Goal: Task Accomplishment & Management: Manage account settings

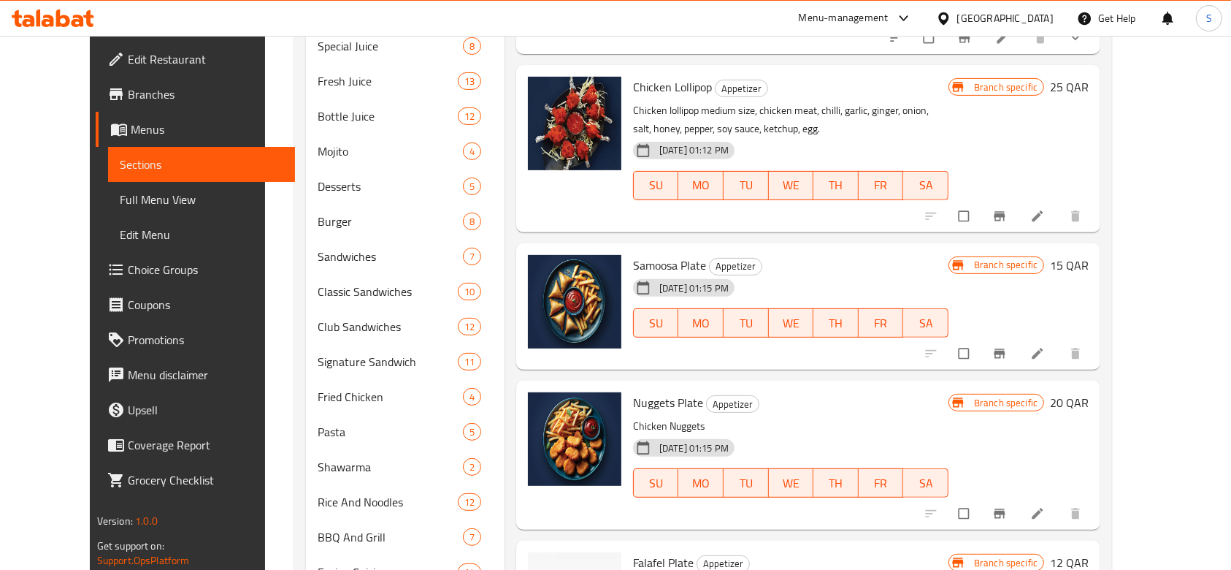
scroll to position [640, 0]
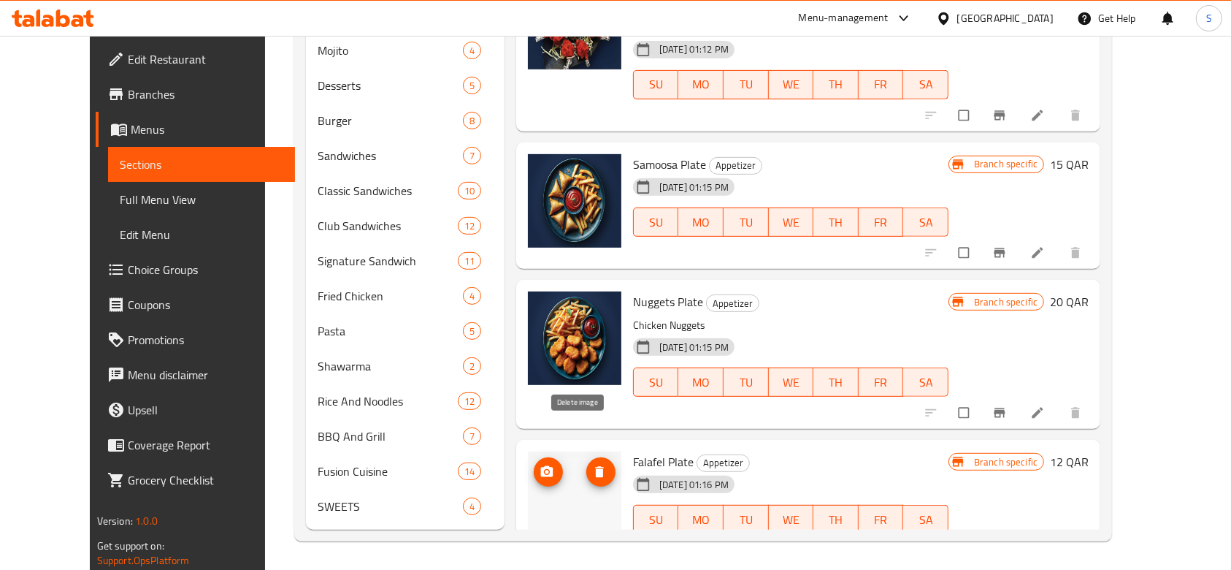
click at [595, 466] on icon "delete image" at bounding box center [599, 471] width 9 height 11
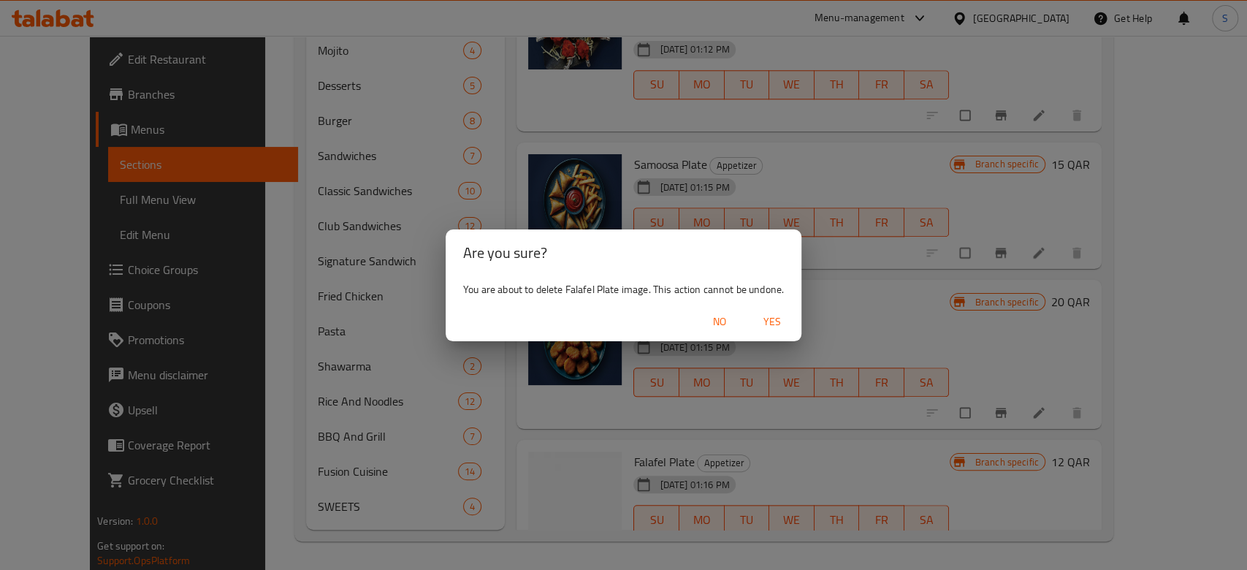
click at [777, 324] on span "Yes" at bounding box center [771, 322] width 35 height 18
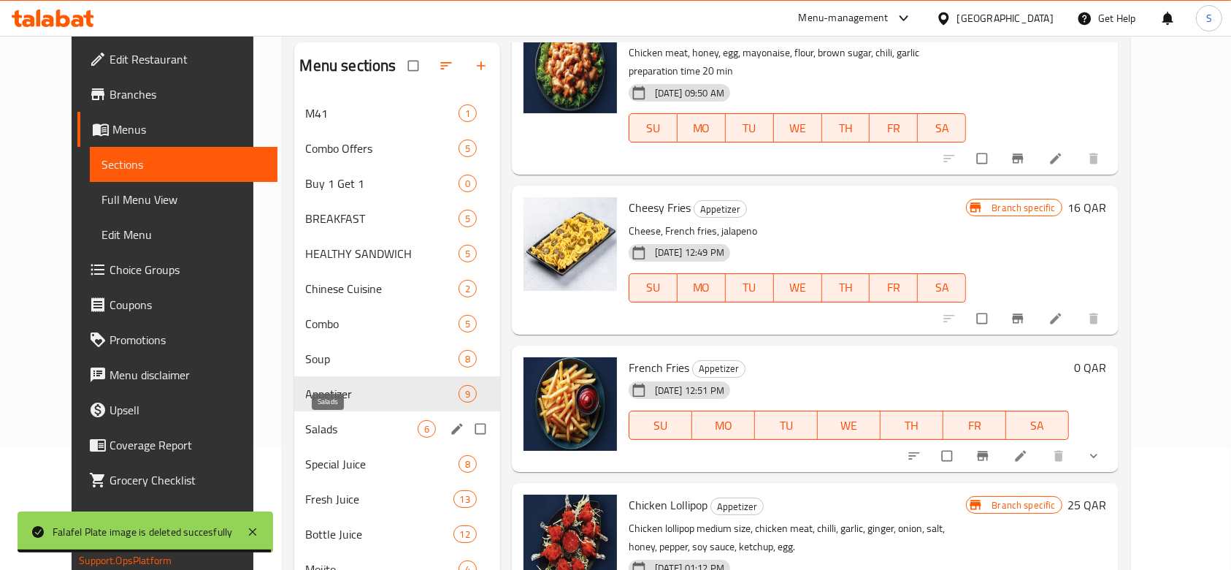
scroll to position [292, 0]
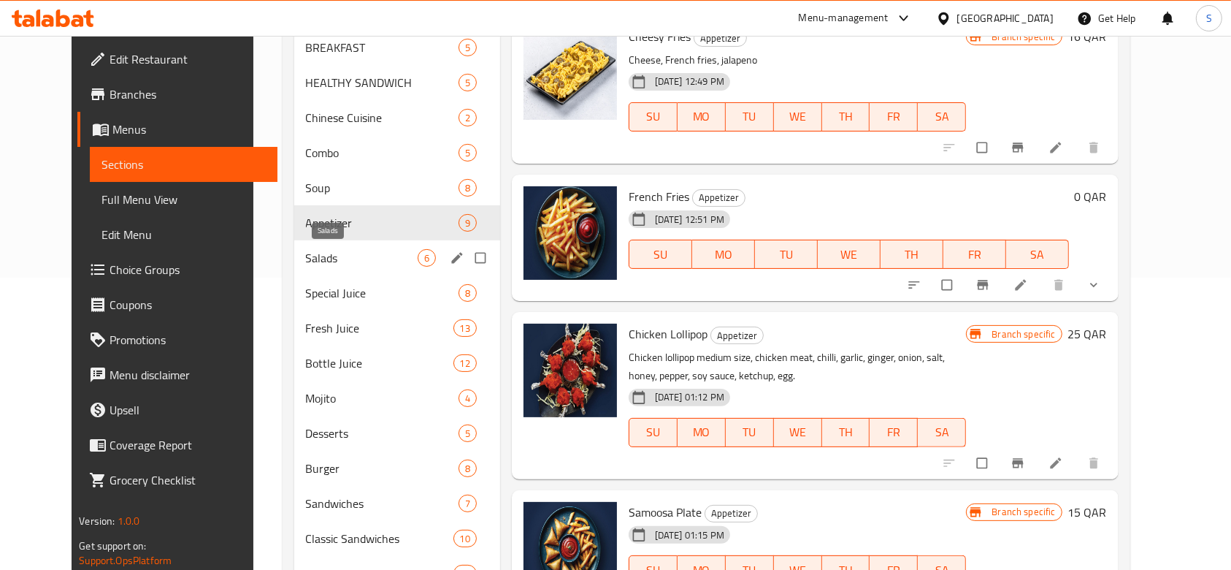
click at [342, 266] on span "Salads" at bounding box center [362, 258] width 112 height 18
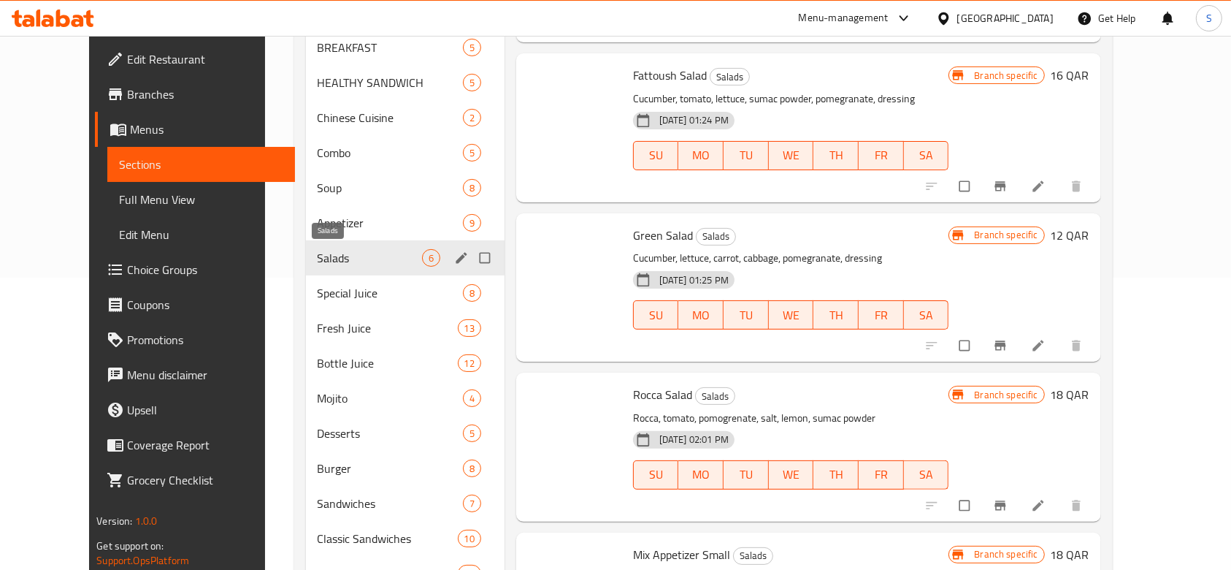
scroll to position [6, 0]
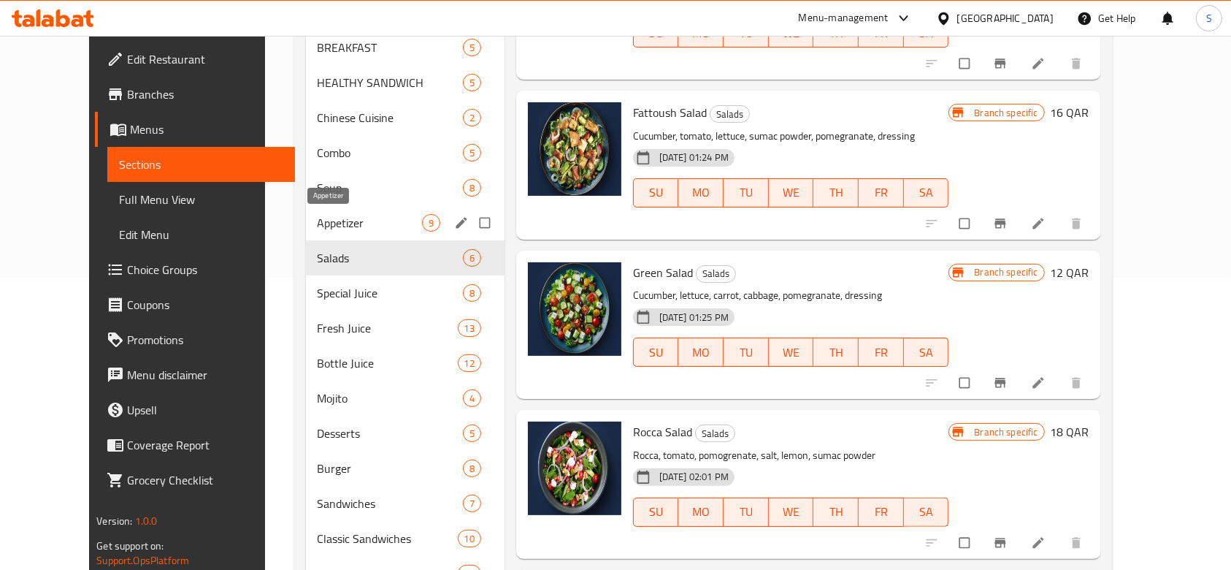
click at [326, 223] on span "Appetizer" at bounding box center [370, 223] width 104 height 18
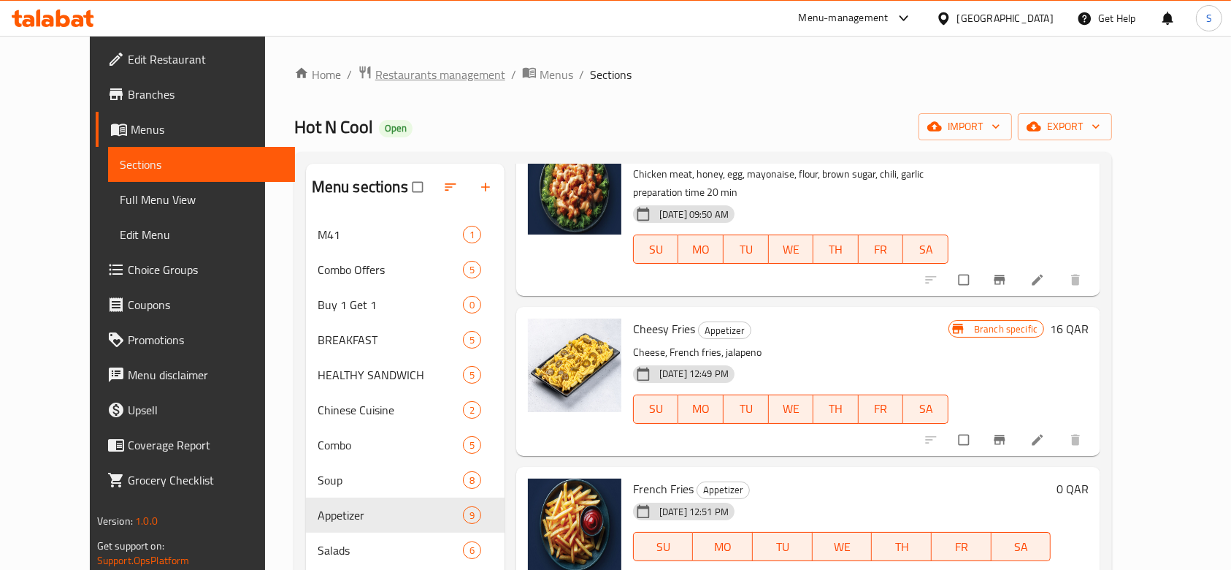
click at [375, 66] on span "Restaurants management" at bounding box center [440, 75] width 130 height 18
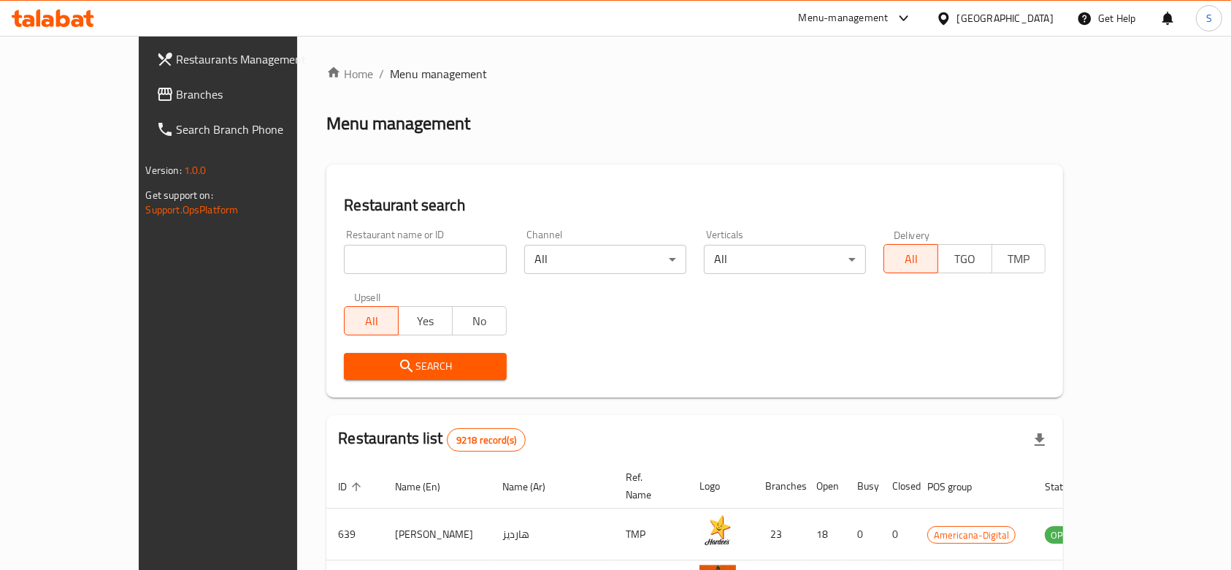
click at [1046, 4] on div "[GEOGRAPHIC_DATA]" at bounding box center [995, 18] width 141 height 35
click at [1042, 16] on div "[GEOGRAPHIC_DATA]" at bounding box center [1005, 18] width 96 height 16
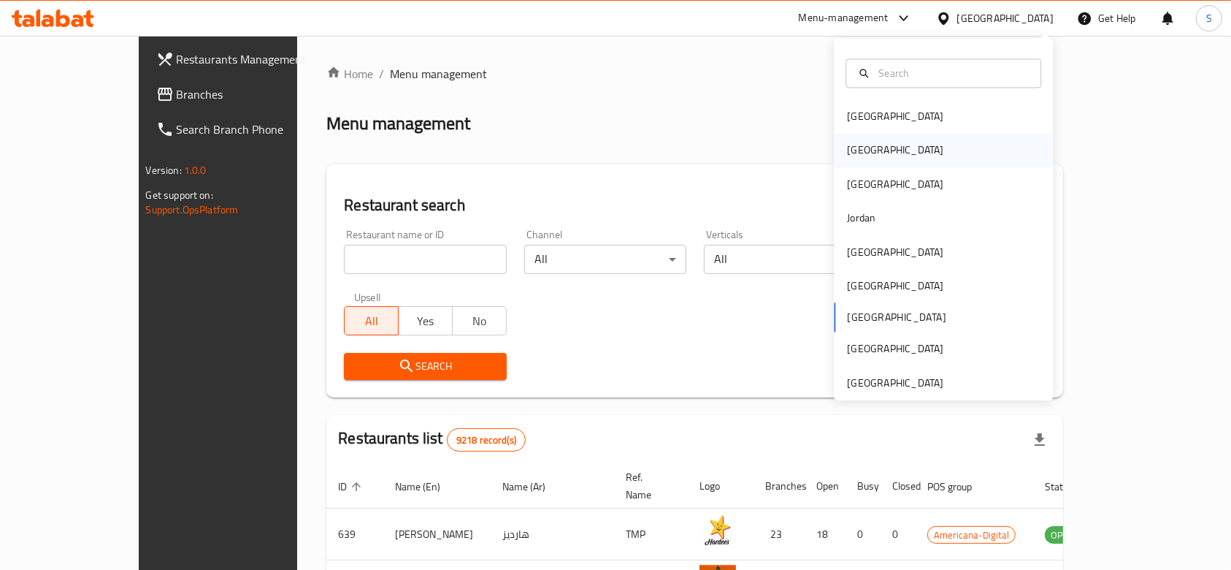
click at [865, 142] on div "[GEOGRAPHIC_DATA]" at bounding box center [895, 151] width 120 height 34
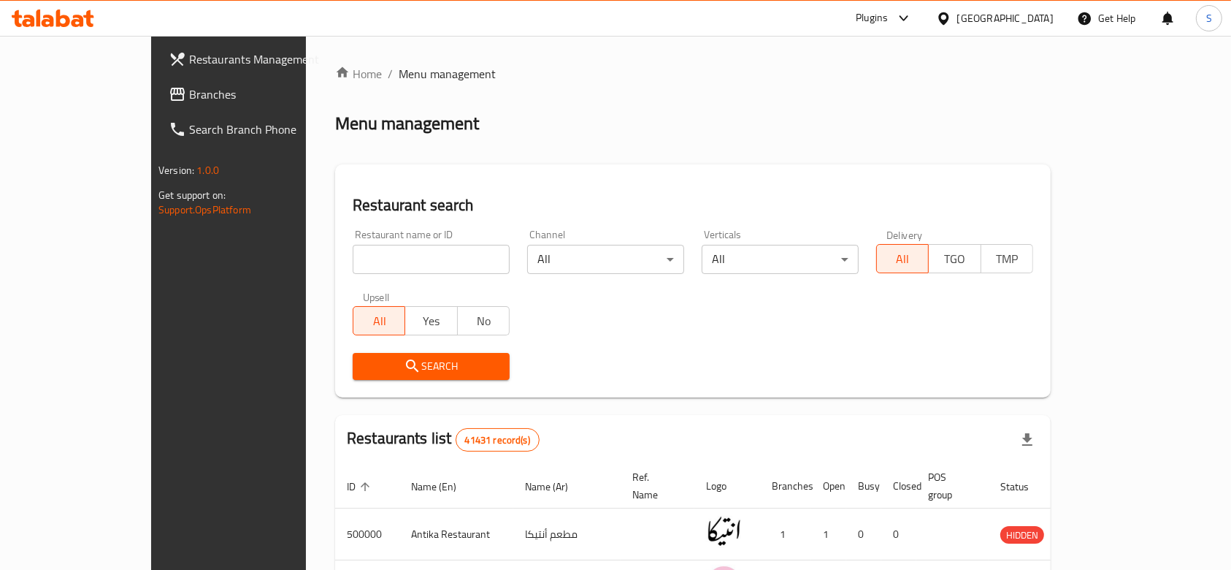
drag, startPoint x: 409, startPoint y: 238, endPoint x: 456, endPoint y: 280, distance: 63.1
click at [428, 232] on div "Restaurant name or ID Restaurant name or ID" at bounding box center [431, 251] width 157 height 45
drag, startPoint x: 435, startPoint y: 260, endPoint x: 438, endPoint y: 247, distance: 13.5
click at [435, 257] on input "search" at bounding box center [431, 259] width 157 height 29
type input "go healthy"
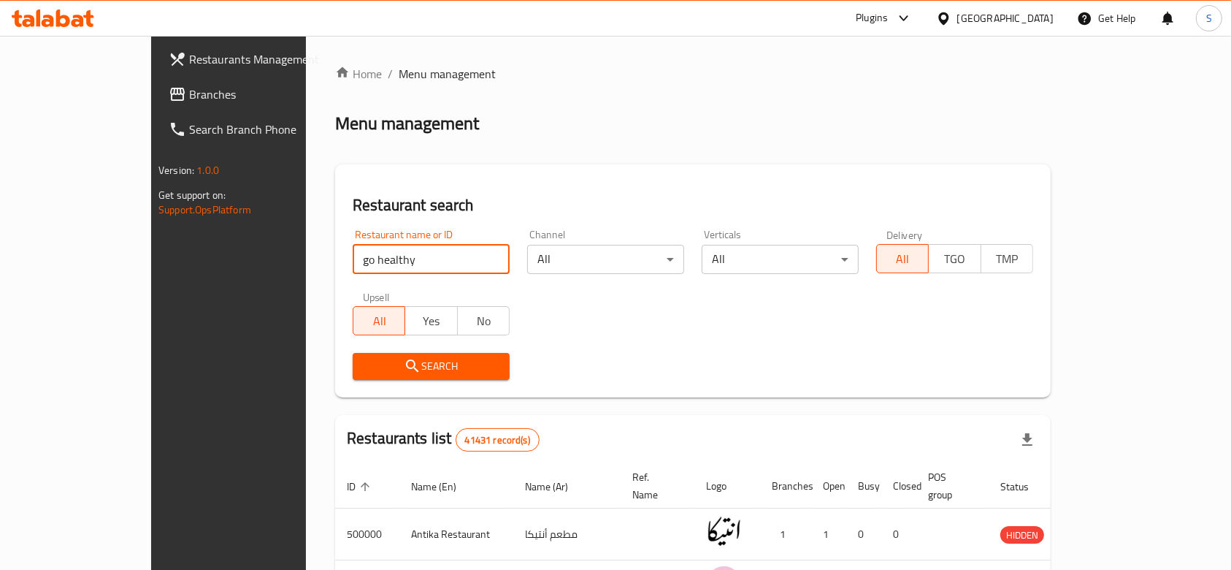
click button "Search" at bounding box center [431, 366] width 157 height 27
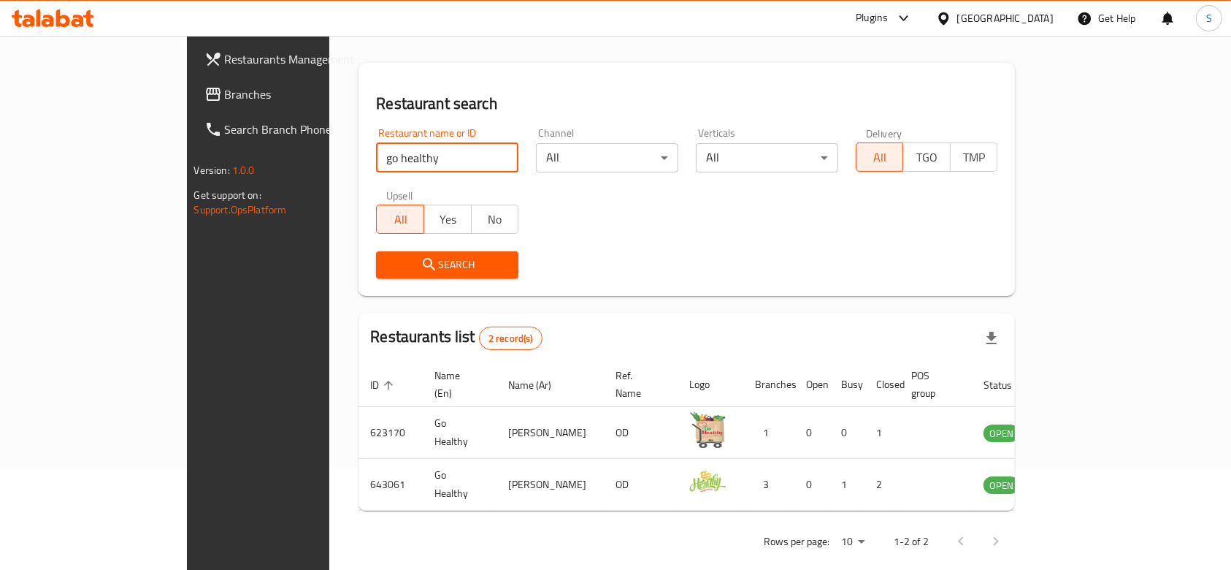
scroll to position [103, 0]
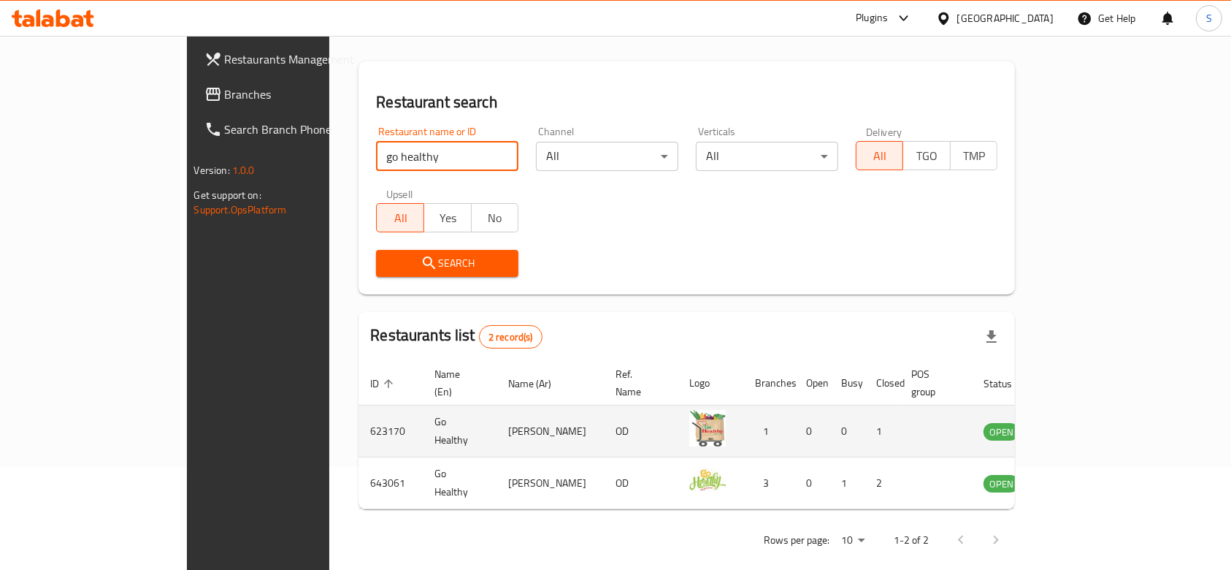
click at [1077, 426] on icon "enhanced table" at bounding box center [1069, 432] width 16 height 12
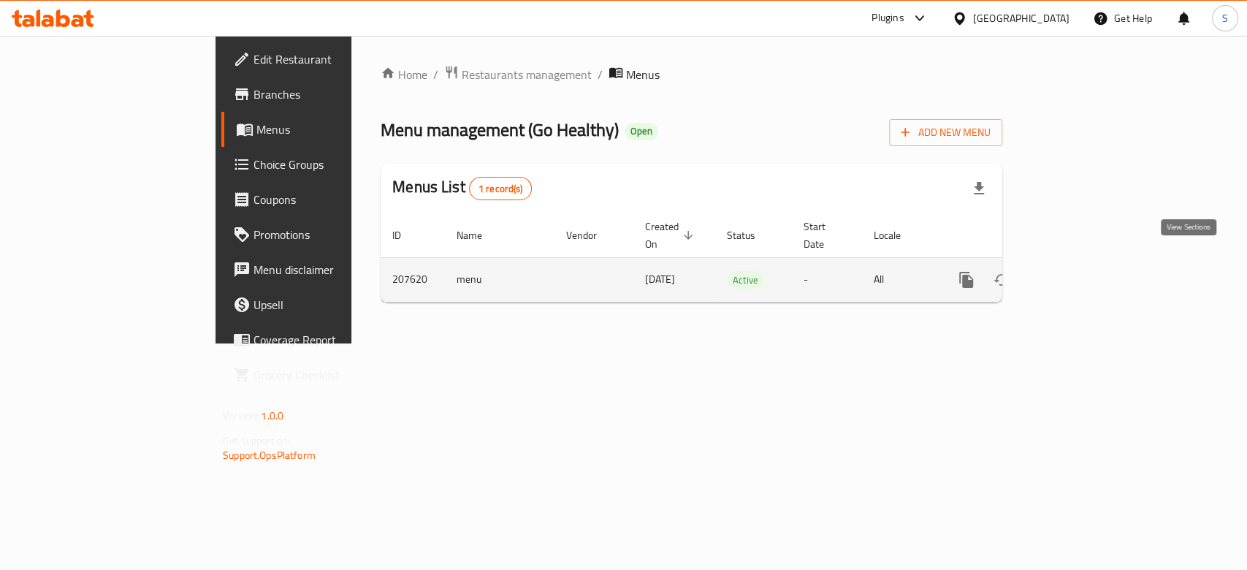
click at [1080, 271] on icon "enhanced table" at bounding box center [1072, 280] width 18 height 18
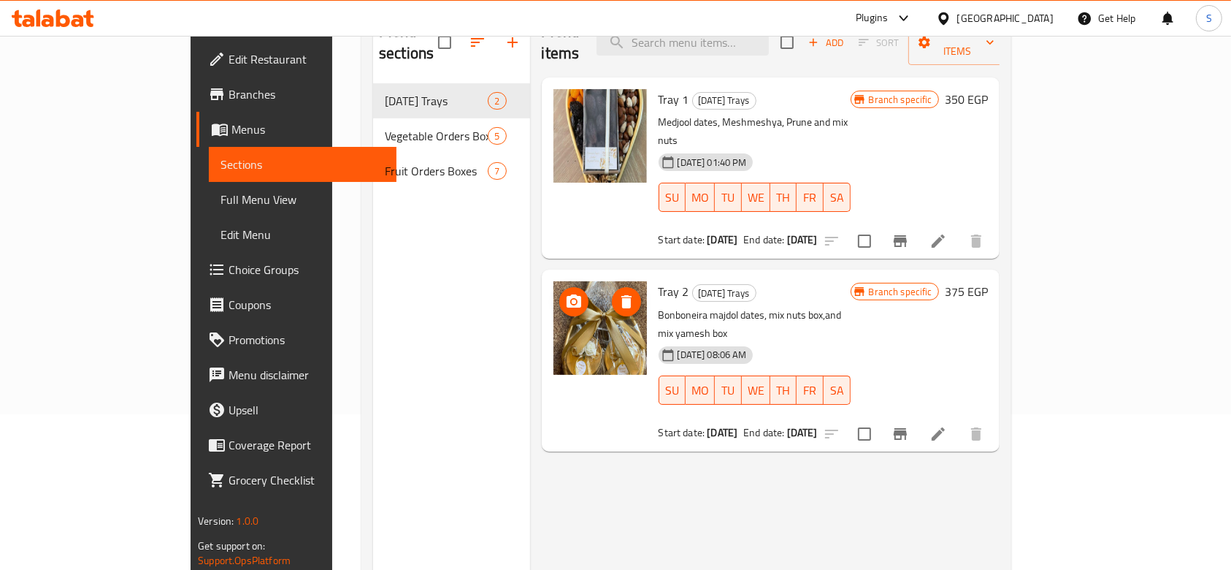
scroll to position [204, 0]
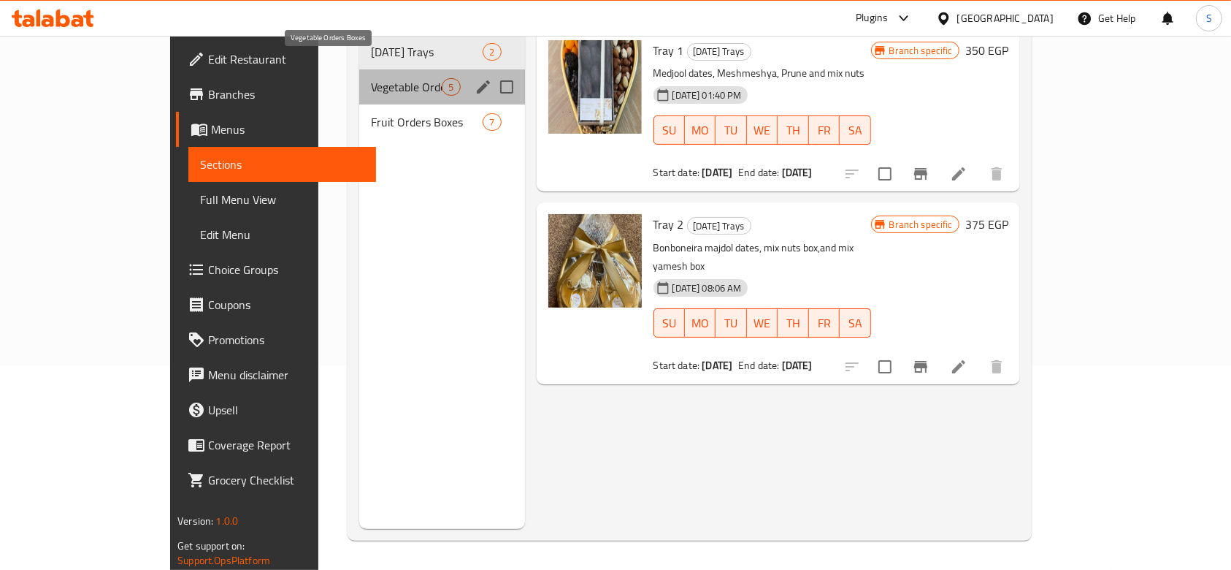
click at [371, 78] on span "Vegetable Orders Boxes" at bounding box center [406, 87] width 71 height 18
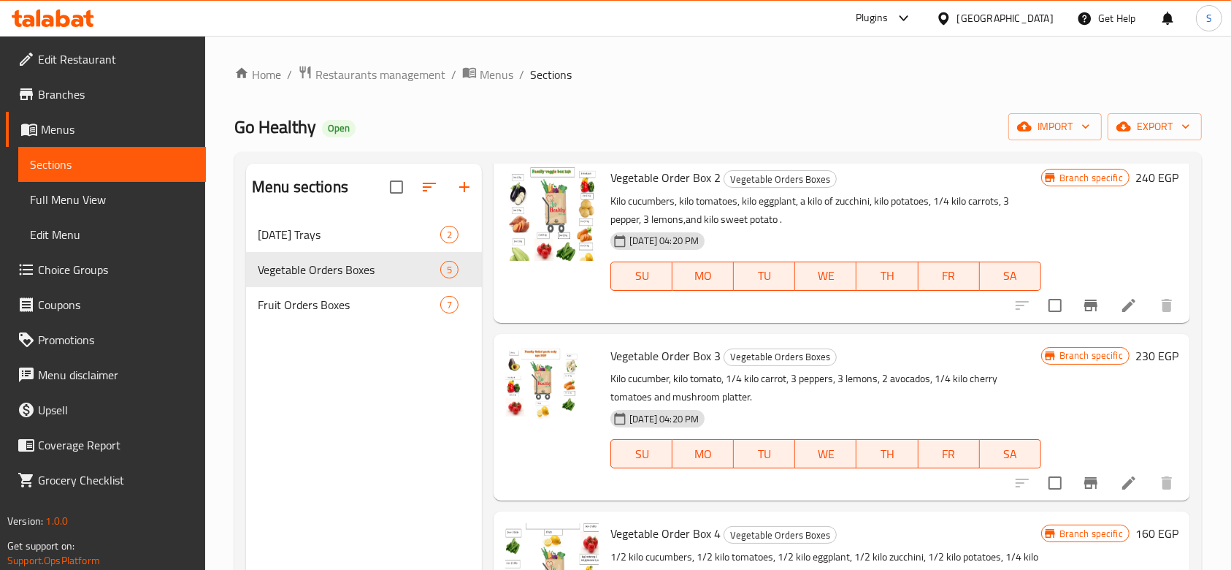
scroll to position [337, 0]
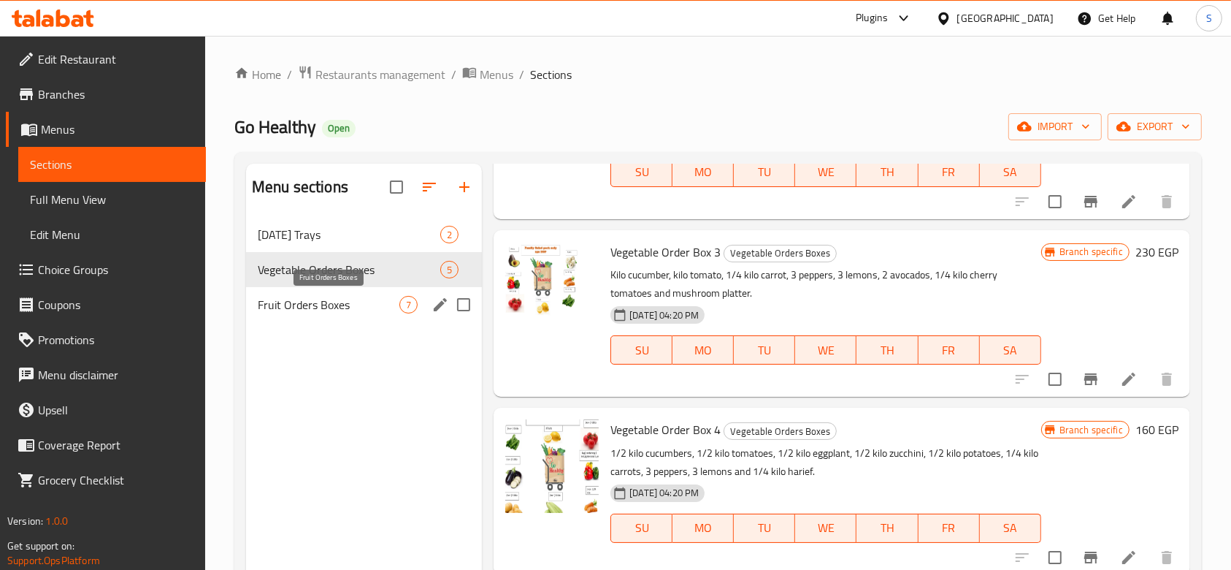
click at [383, 305] on span "Fruit Orders Boxes" at bounding box center [329, 305] width 142 height 18
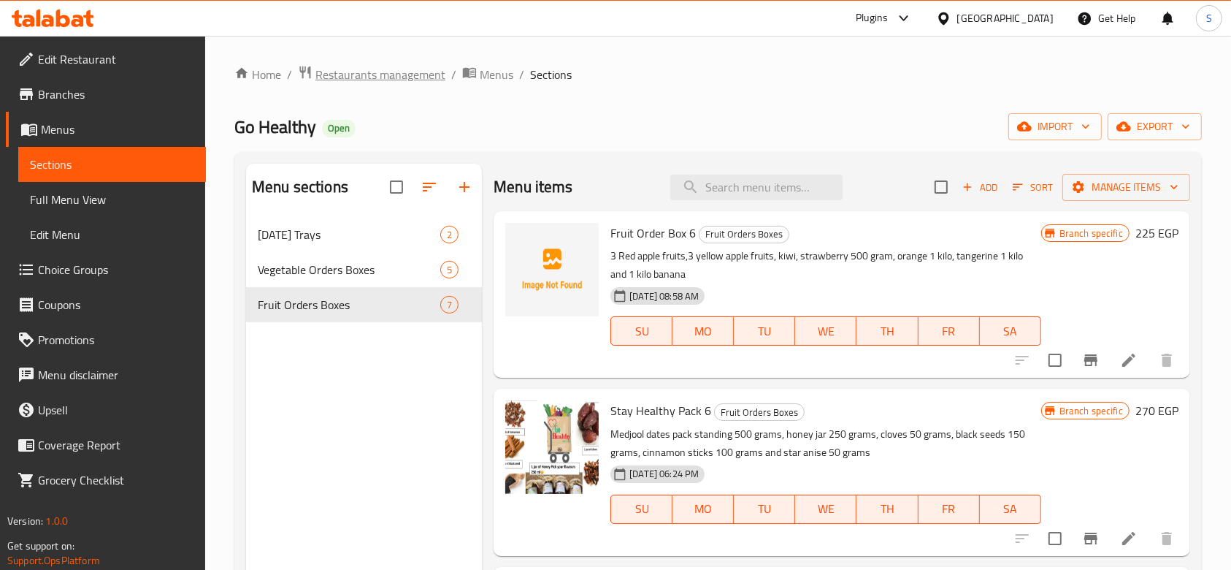
click at [386, 77] on span "Restaurants management" at bounding box center [380, 75] width 130 height 18
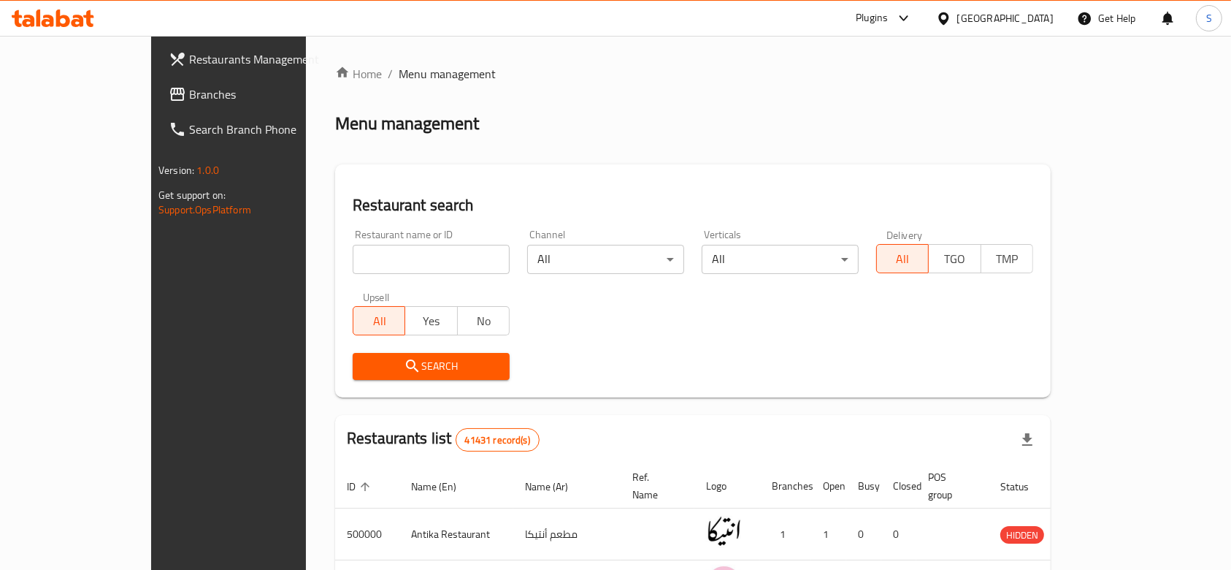
click at [353, 261] on input "search" at bounding box center [431, 259] width 157 height 29
paste input "Go Healthy"
type input "Go Healthy"
click button "Search" at bounding box center [431, 366] width 157 height 27
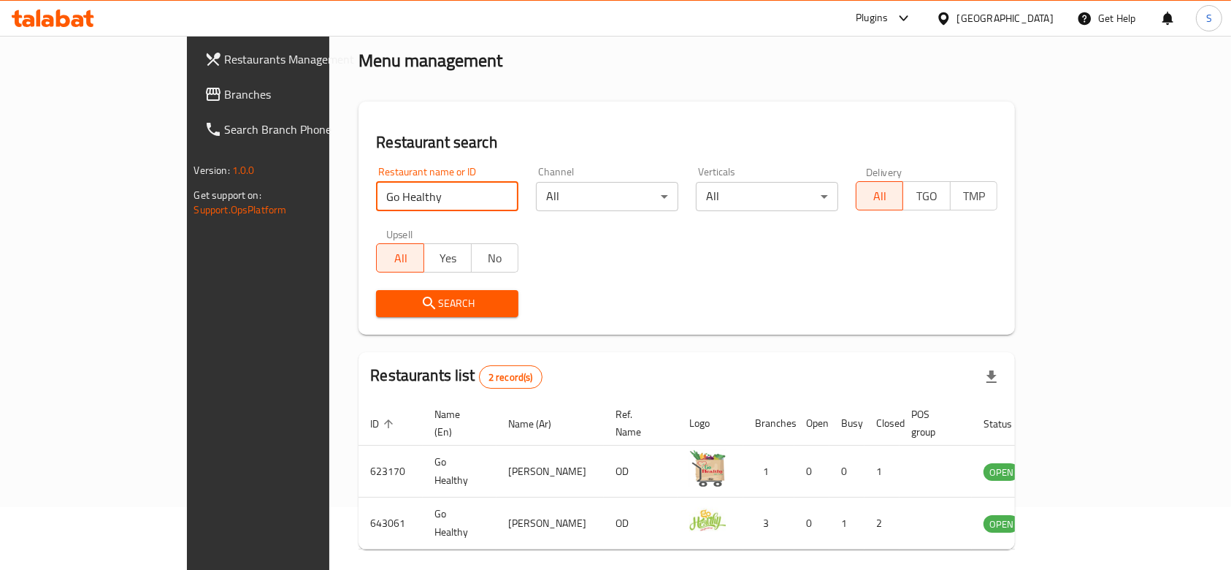
scroll to position [103, 0]
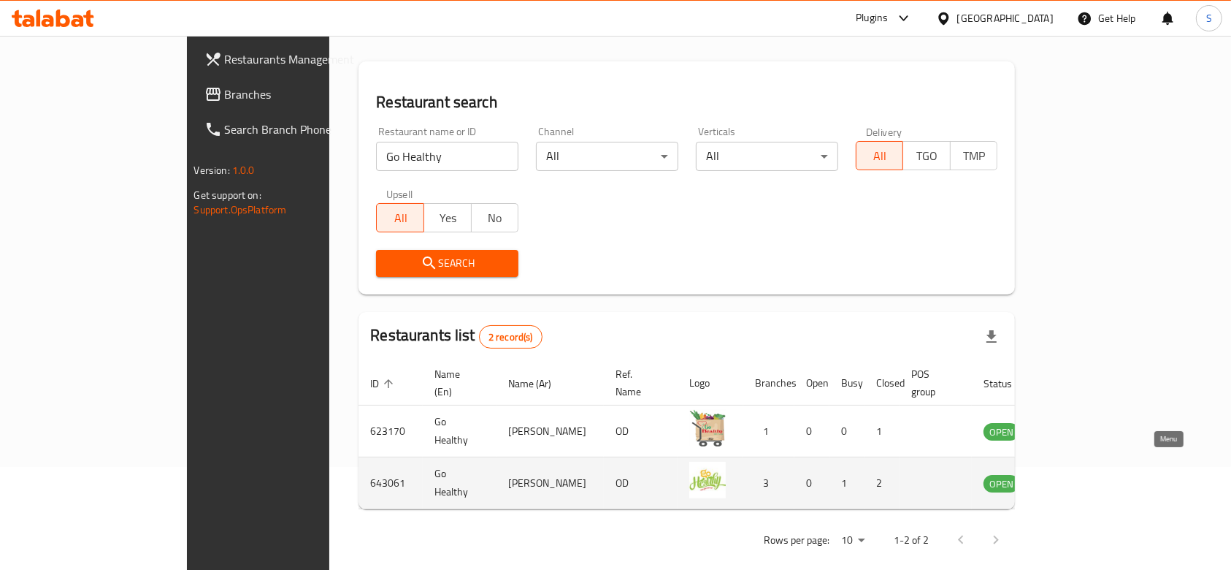
click at [1078, 474] on icon "enhanced table" at bounding box center [1069, 483] width 18 height 18
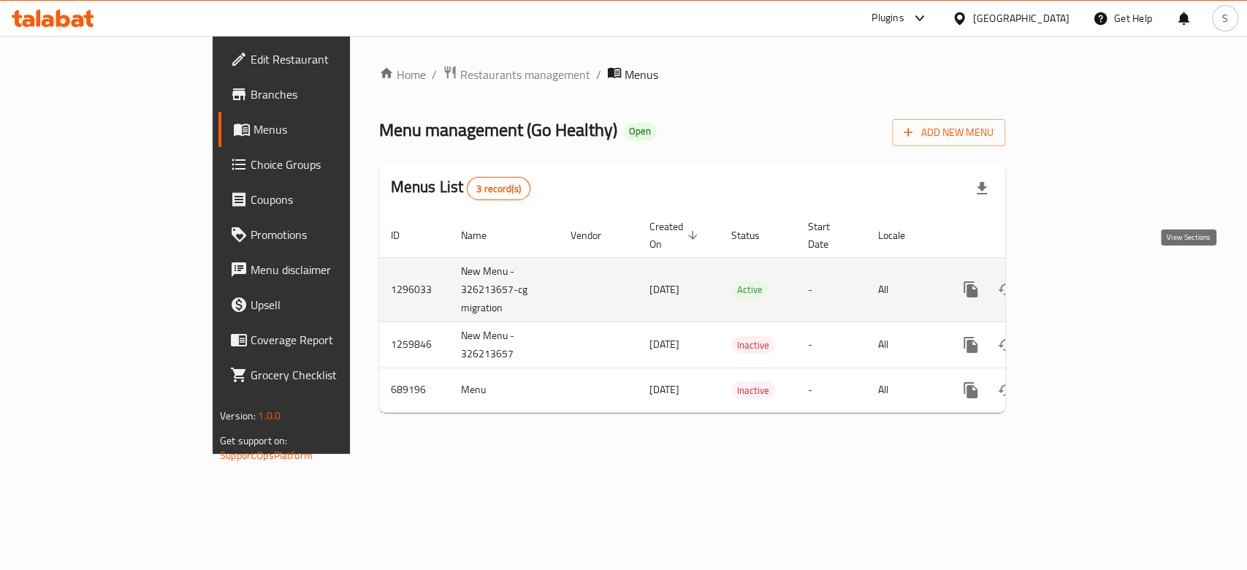
click at [1085, 280] on icon "enhanced table" at bounding box center [1076, 289] width 18 height 18
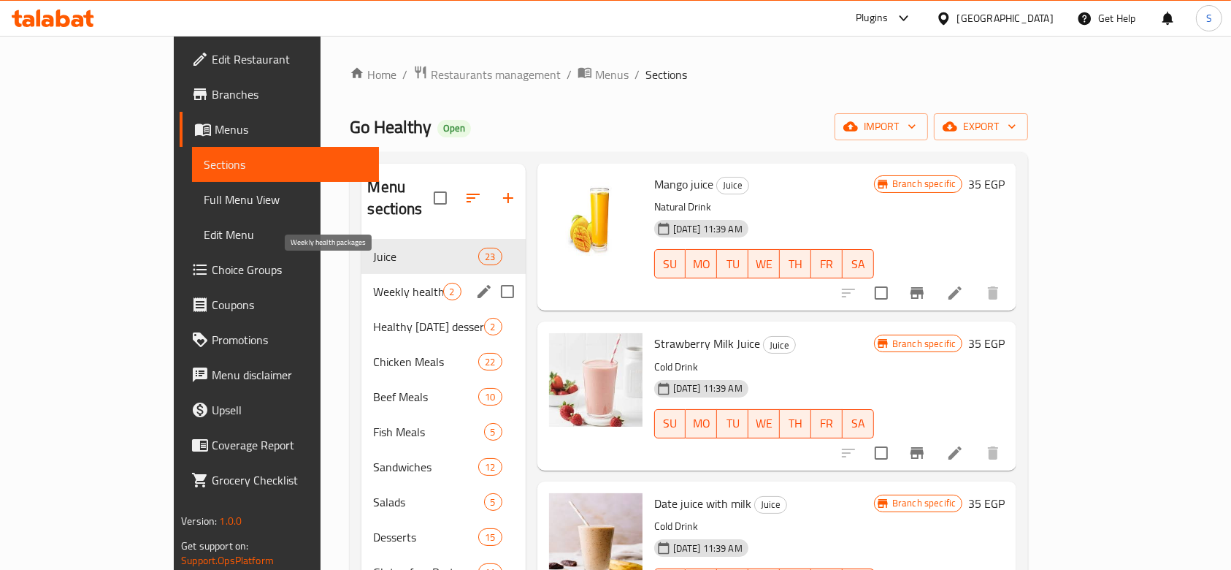
click at [373, 283] on span "Weekly health packages" at bounding box center [407, 292] width 69 height 18
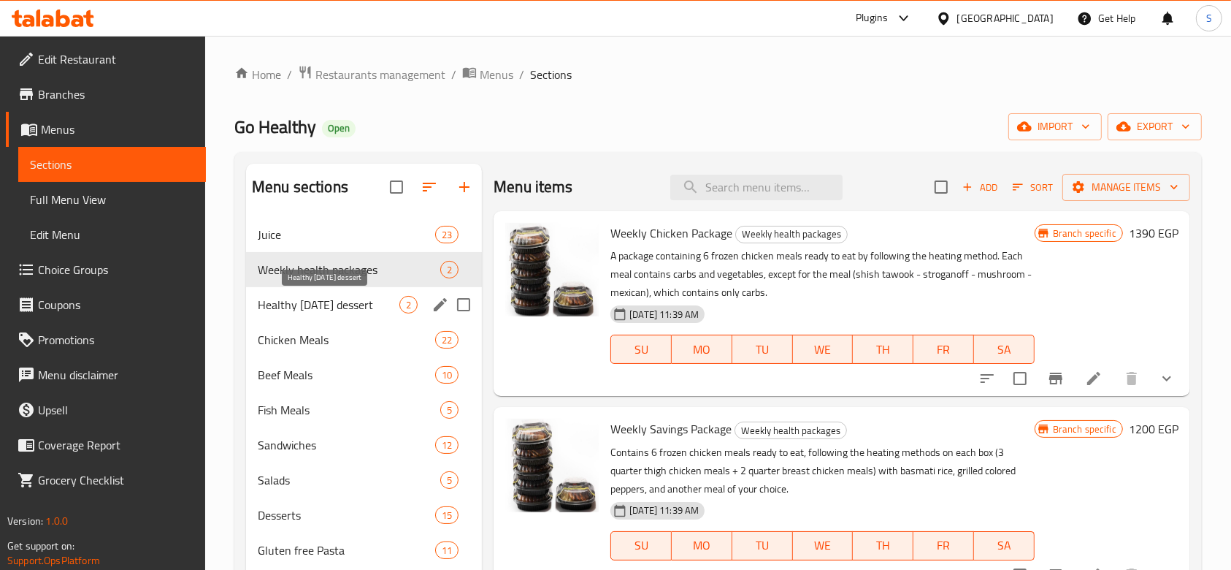
click at [368, 310] on span "Healthy [DATE] dessert" at bounding box center [329, 305] width 142 height 18
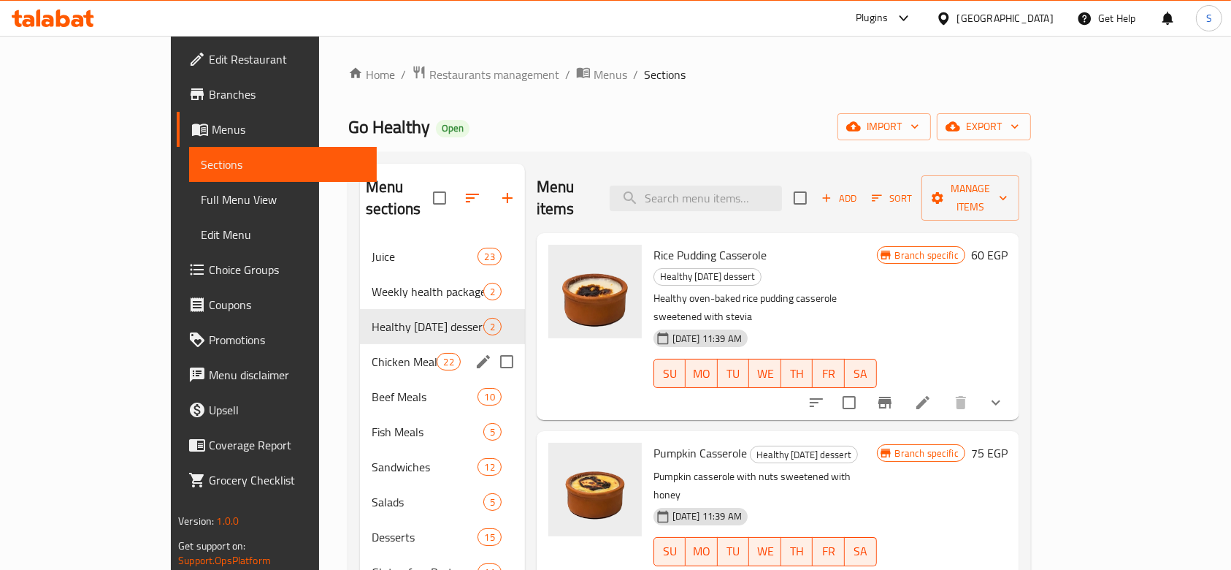
click at [372, 353] on span "Chicken Meals" at bounding box center [404, 362] width 65 height 18
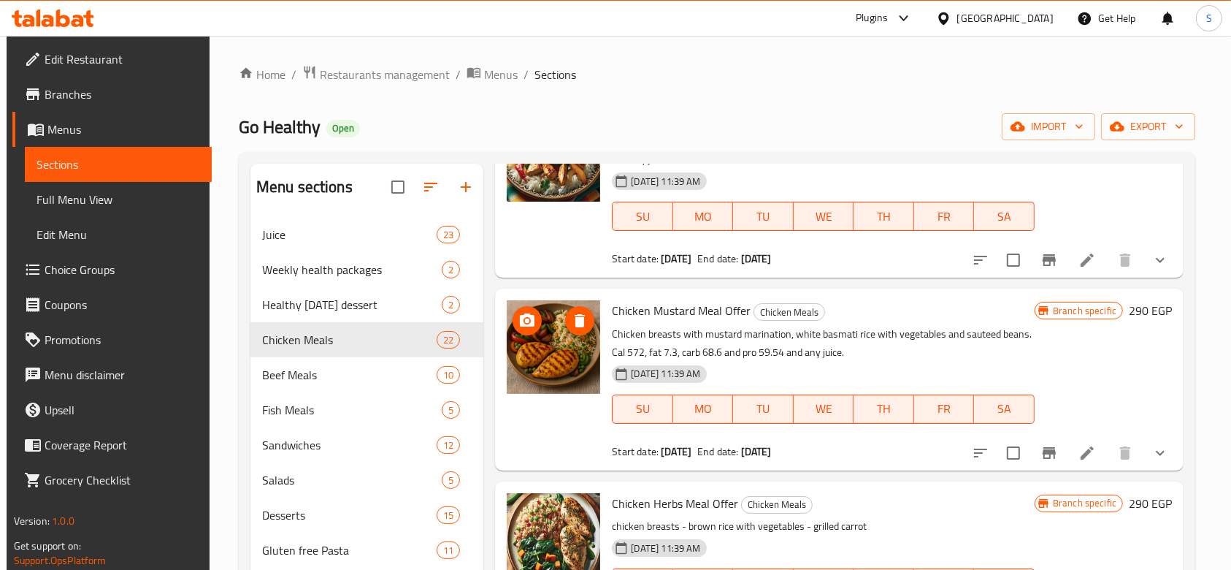
scroll to position [486, 0]
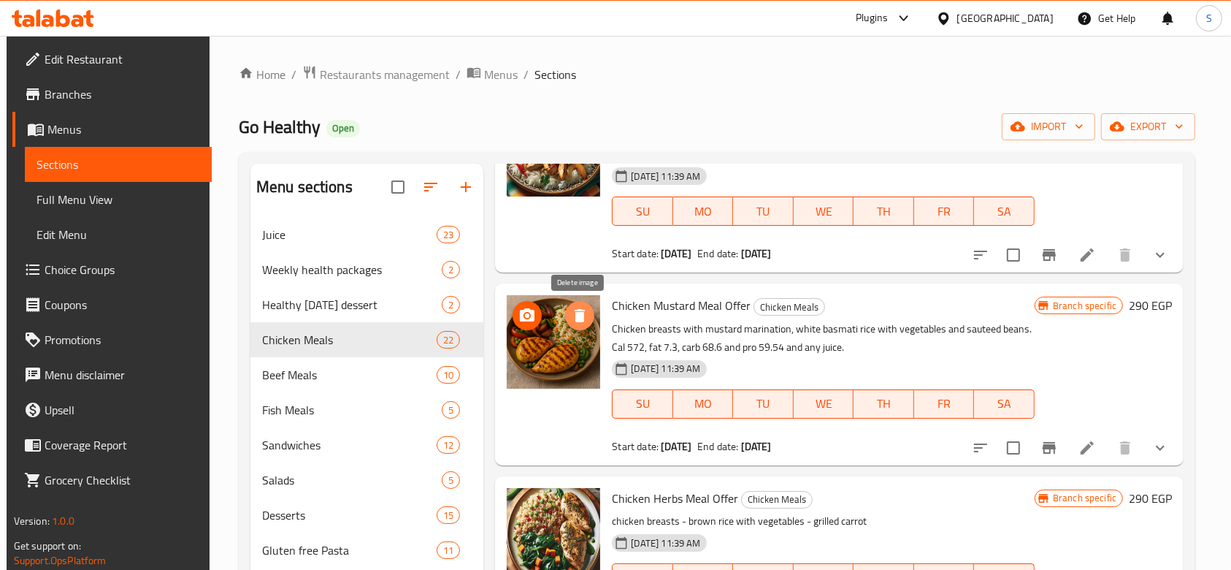
click at [574, 314] on icon "delete image" at bounding box center [580, 316] width 18 height 18
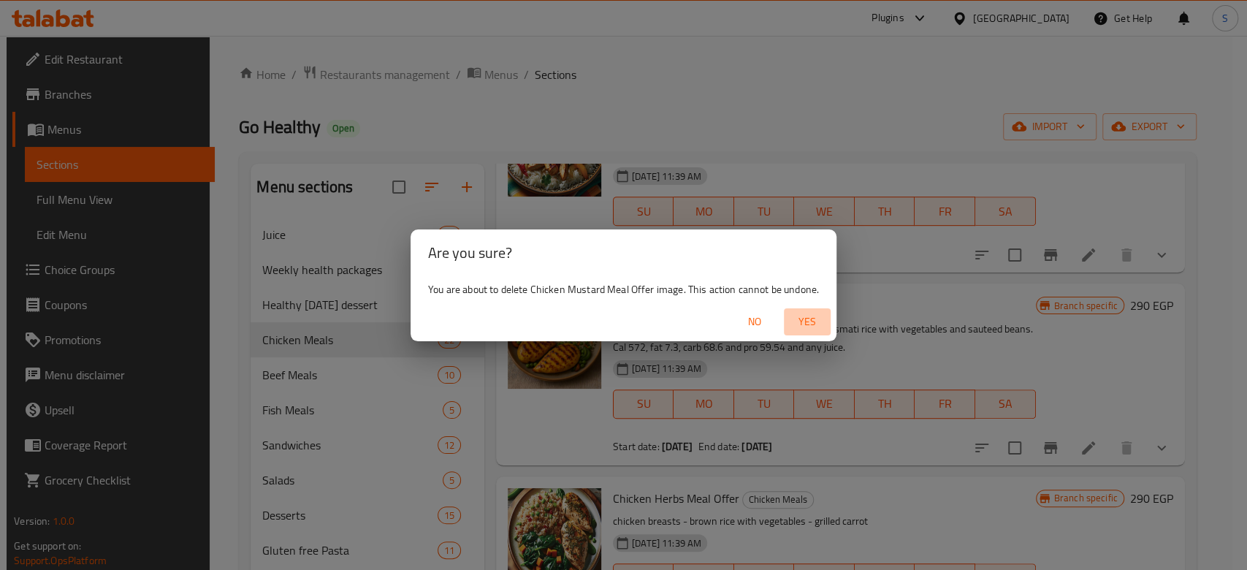
click at [811, 325] on span "Yes" at bounding box center [806, 322] width 35 height 18
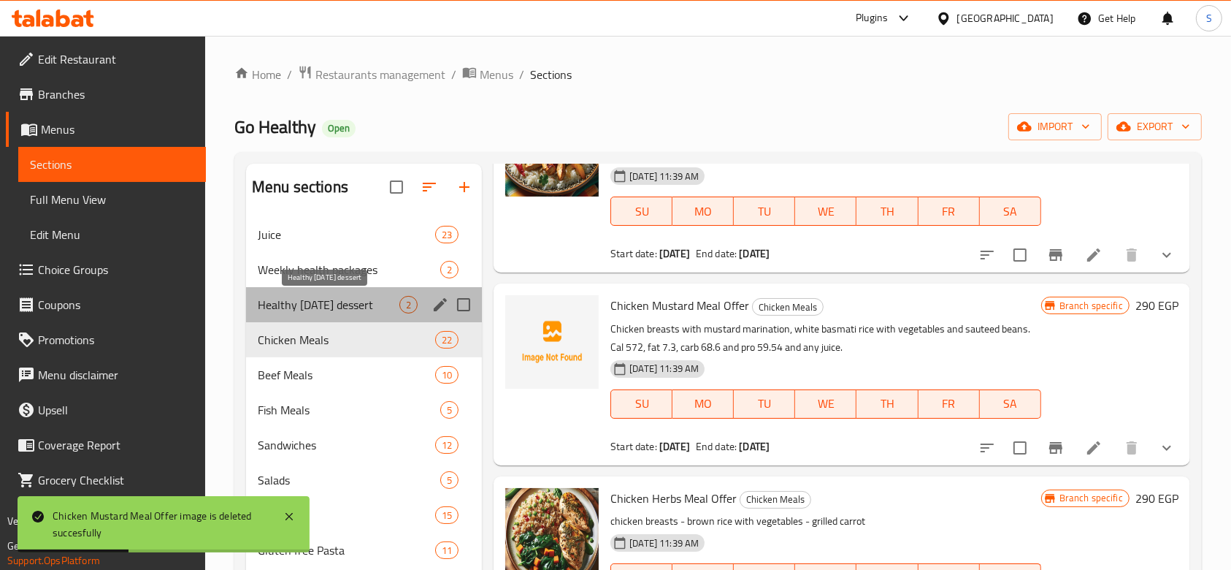
click at [365, 298] on span "Healthy [DATE] dessert" at bounding box center [329, 305] width 142 height 18
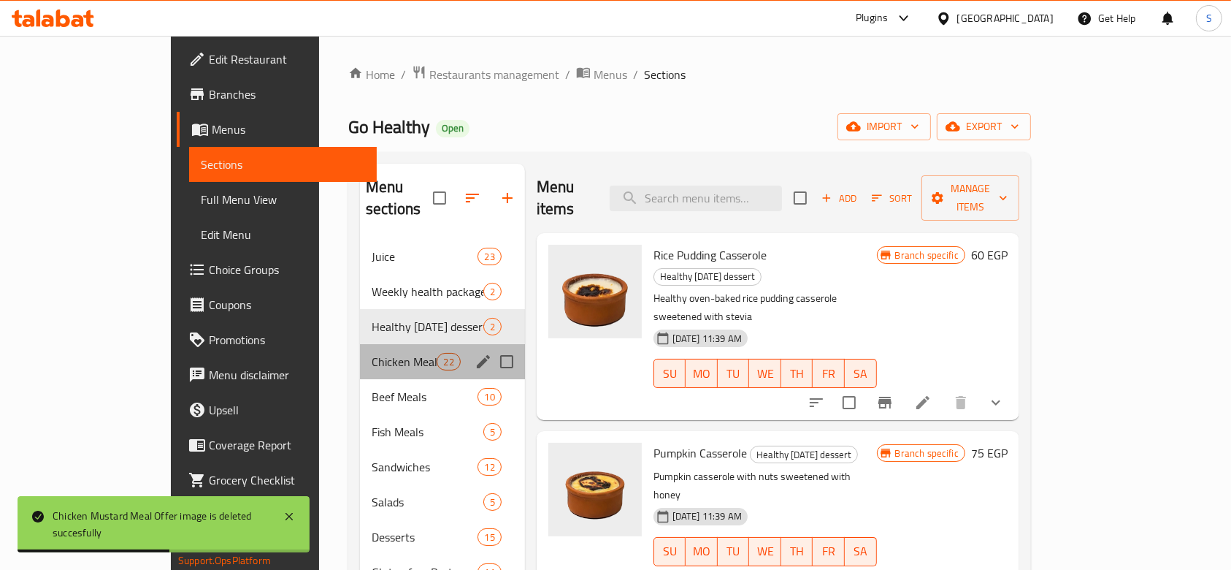
click at [367, 344] on div "Chicken Meals 22" at bounding box center [442, 361] width 165 height 35
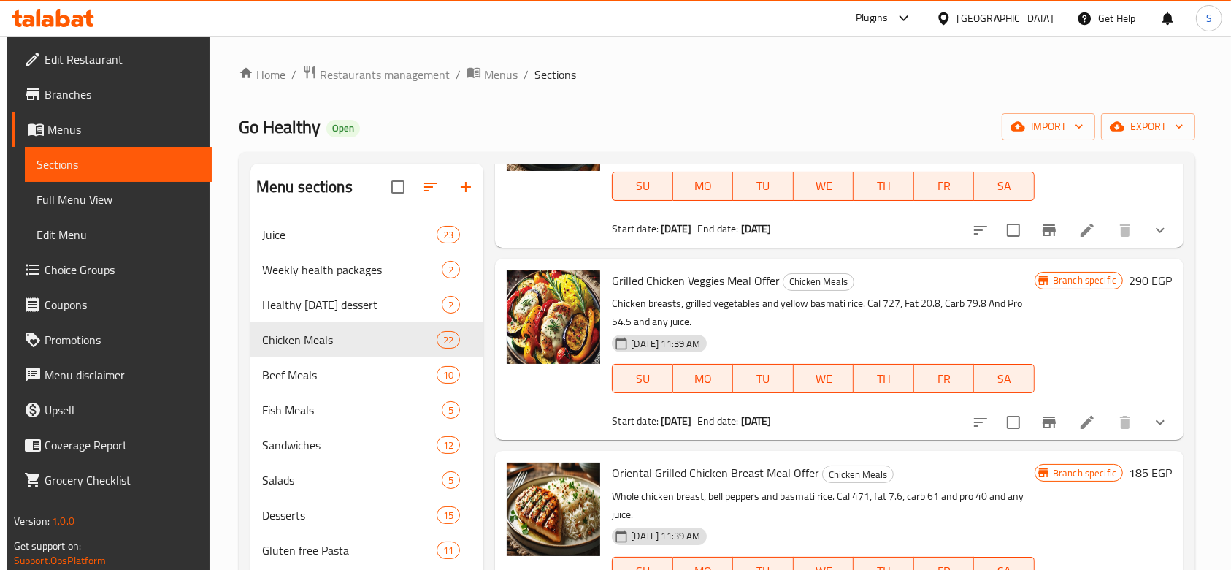
scroll to position [1461, 0]
